Goal: Register for event/course

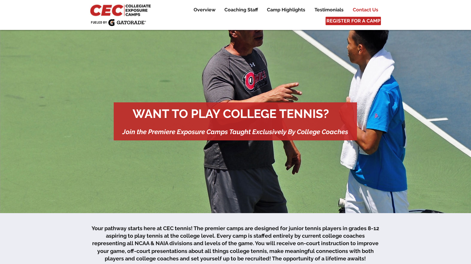
click at [369, 11] on p "Contact Us" at bounding box center [365, 9] width 31 height 7
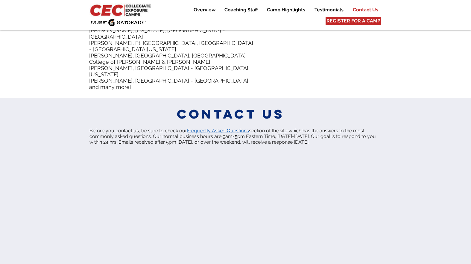
scroll to position [2995, 0]
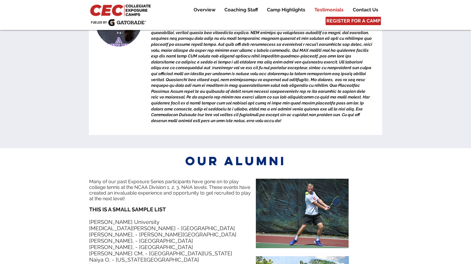
scroll to position [2607, 0]
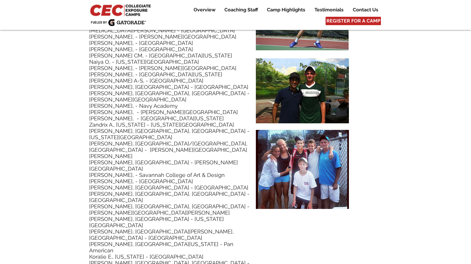
scroll to position [2431, 0]
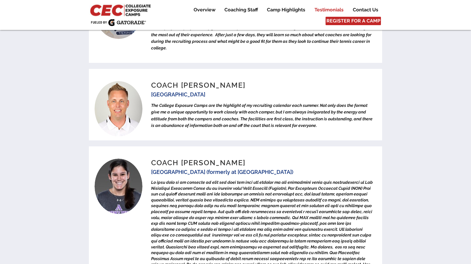
click at [271, 180] on span at bounding box center [262, 235] width 222 height 110
drag, startPoint x: 246, startPoint y: 132, endPoint x: 277, endPoint y: 132, distance: 31.1
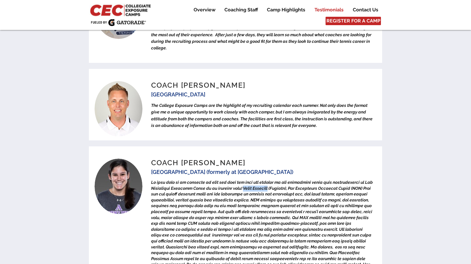
click at [277, 180] on span at bounding box center [262, 235] width 222 height 110
copy span "[PERSON_NAME]"
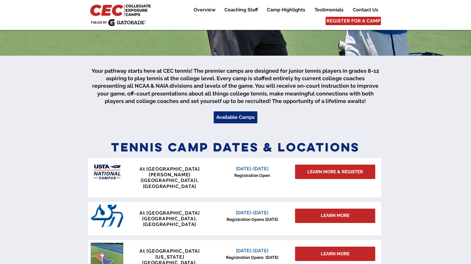
scroll to position [158, 0]
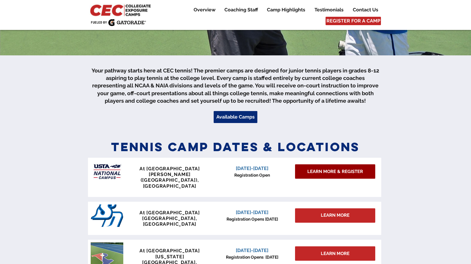
click at [319, 170] on span "LEARN MORE & REGISTER" at bounding box center [335, 171] width 56 height 6
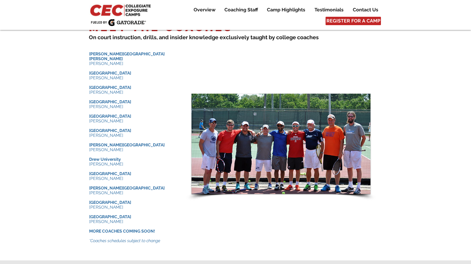
scroll to position [568, 0]
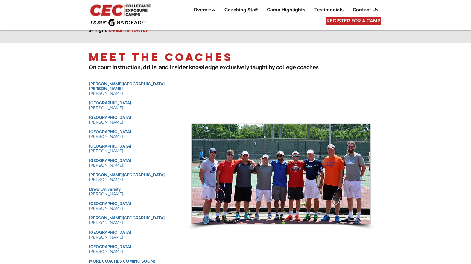
click at [443, 80] on div at bounding box center [235, 166] width 471 height 247
click at [453, 96] on div at bounding box center [235, 166] width 471 height 247
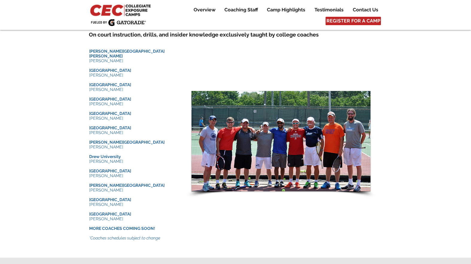
scroll to position [576, 0]
